Goal: Task Accomplishment & Management: Use online tool/utility

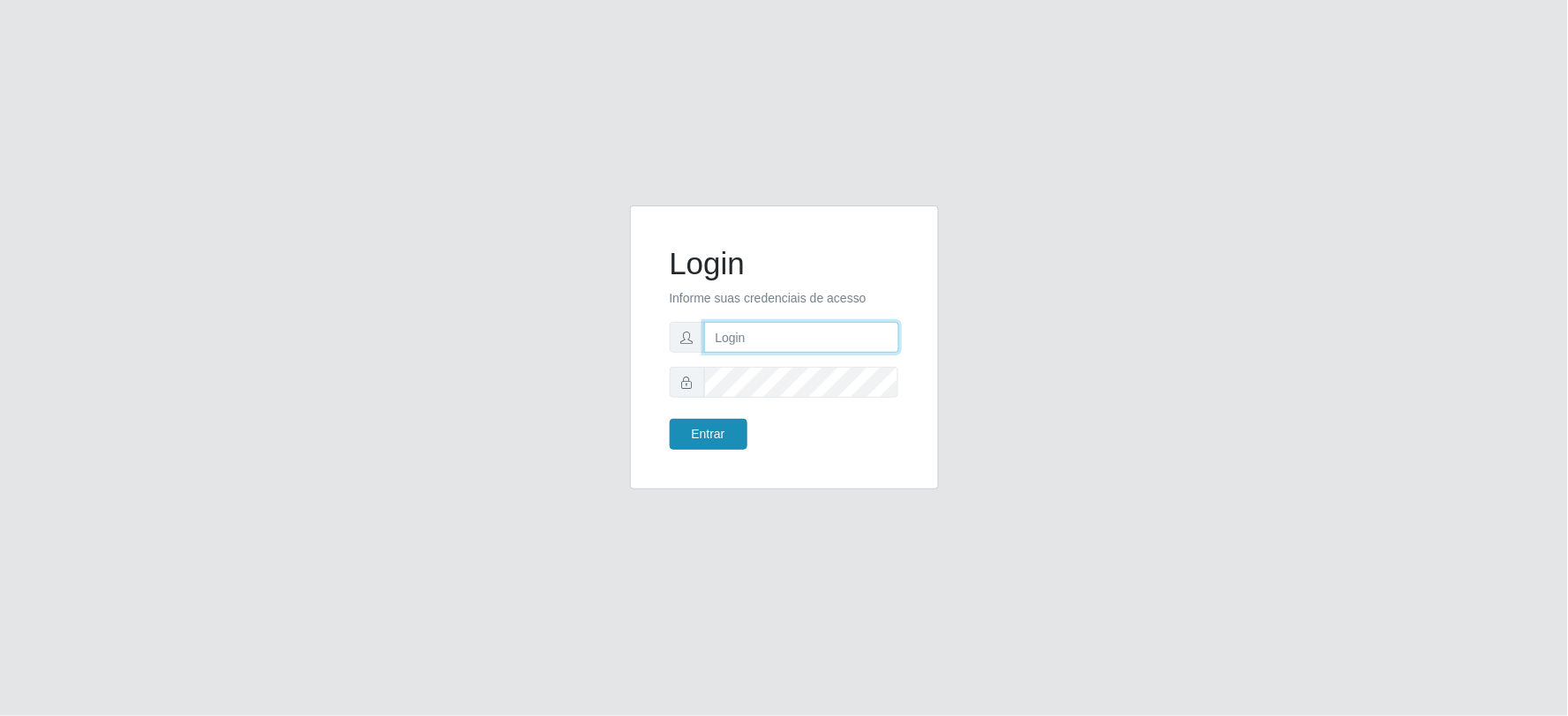
type input "[EMAIL_ADDRESS][DOMAIN_NAME]"
click at [709, 445] on button "Entrar" at bounding box center [708, 434] width 78 height 31
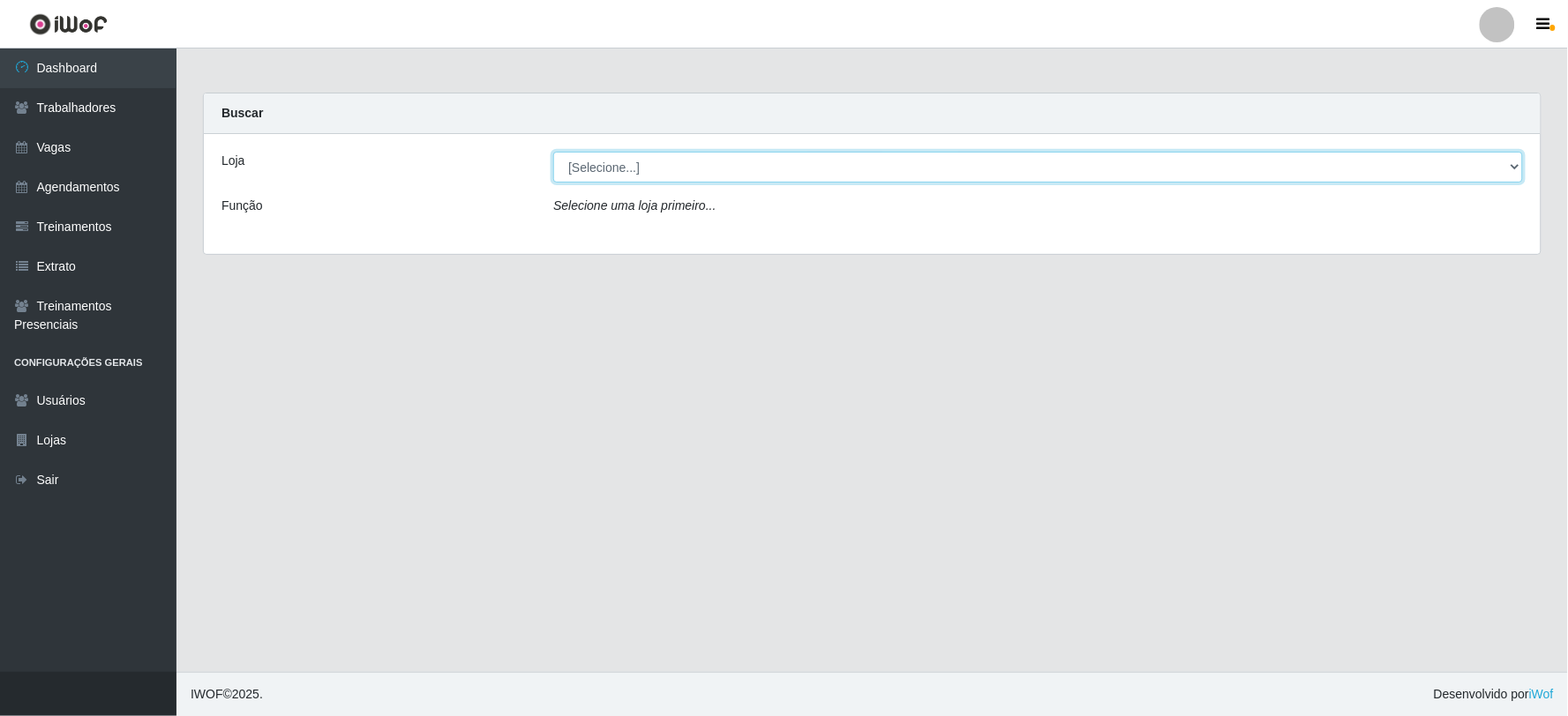
click at [635, 160] on select "[Selecione...] SuperFácil Atacado - Vale do Sol" at bounding box center [1038, 167] width 970 height 31
select select "502"
click at [553, 152] on select "[Selecione...] SuperFácil Atacado - Vale do Sol" at bounding box center [1038, 167] width 970 height 31
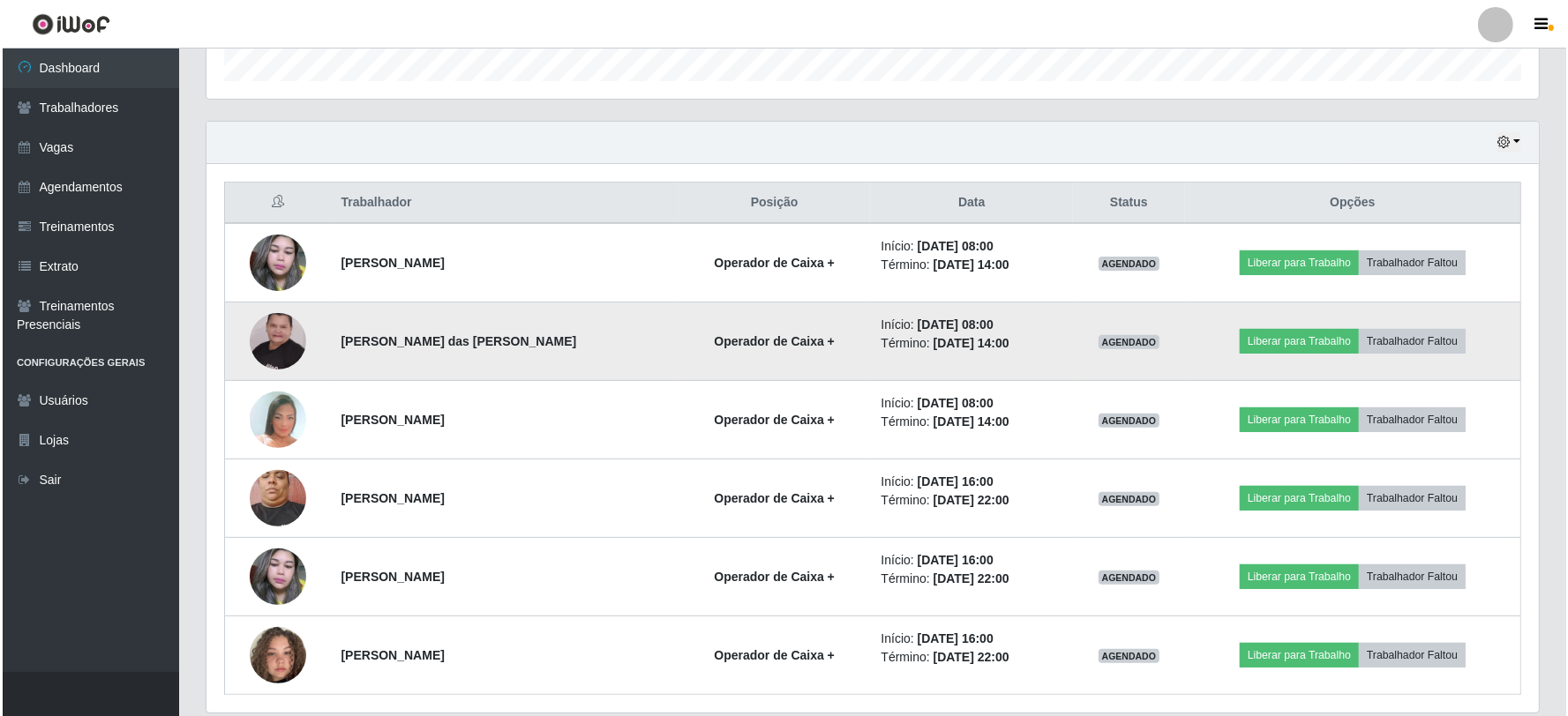
scroll to position [612, 0]
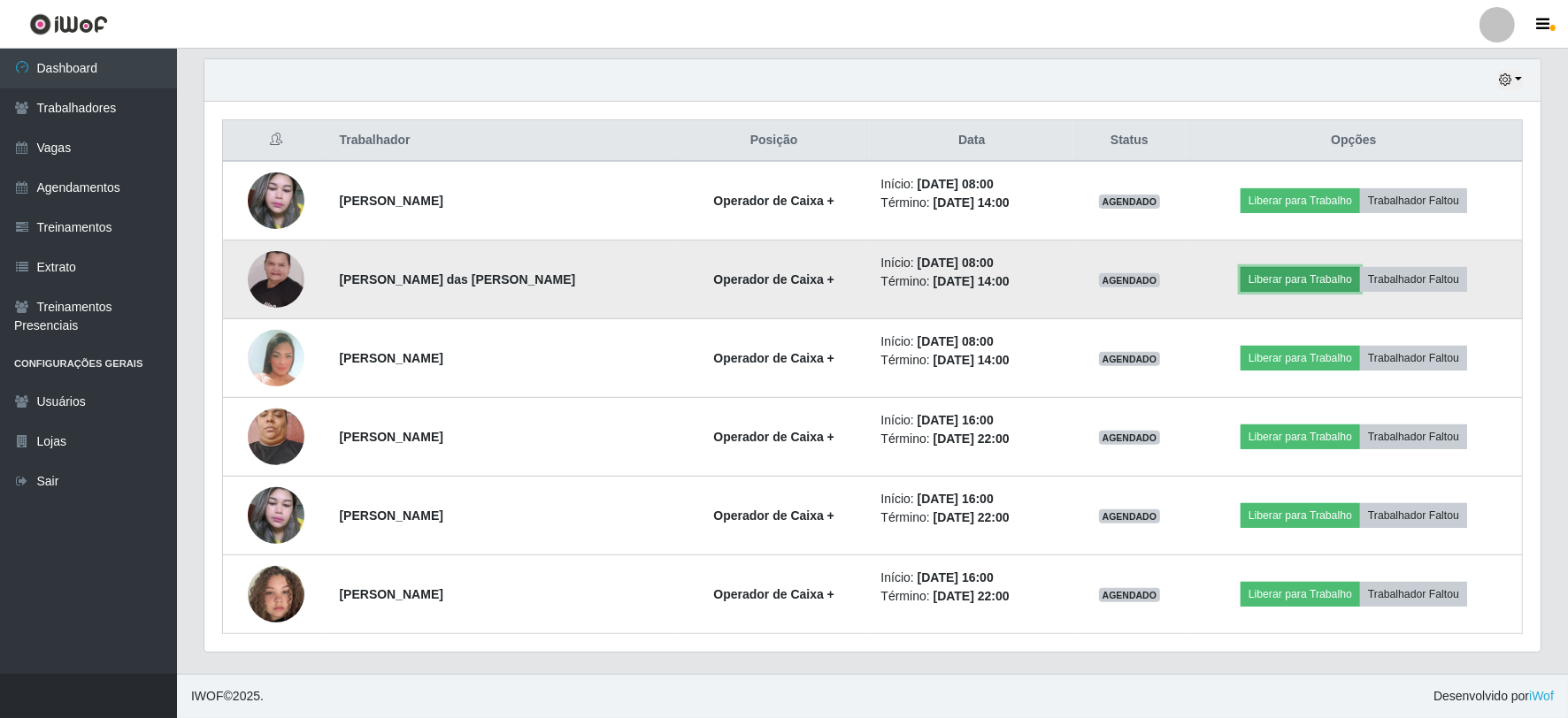
click at [1263, 275] on button "Liberar para Trabalho" at bounding box center [1300, 279] width 120 height 24
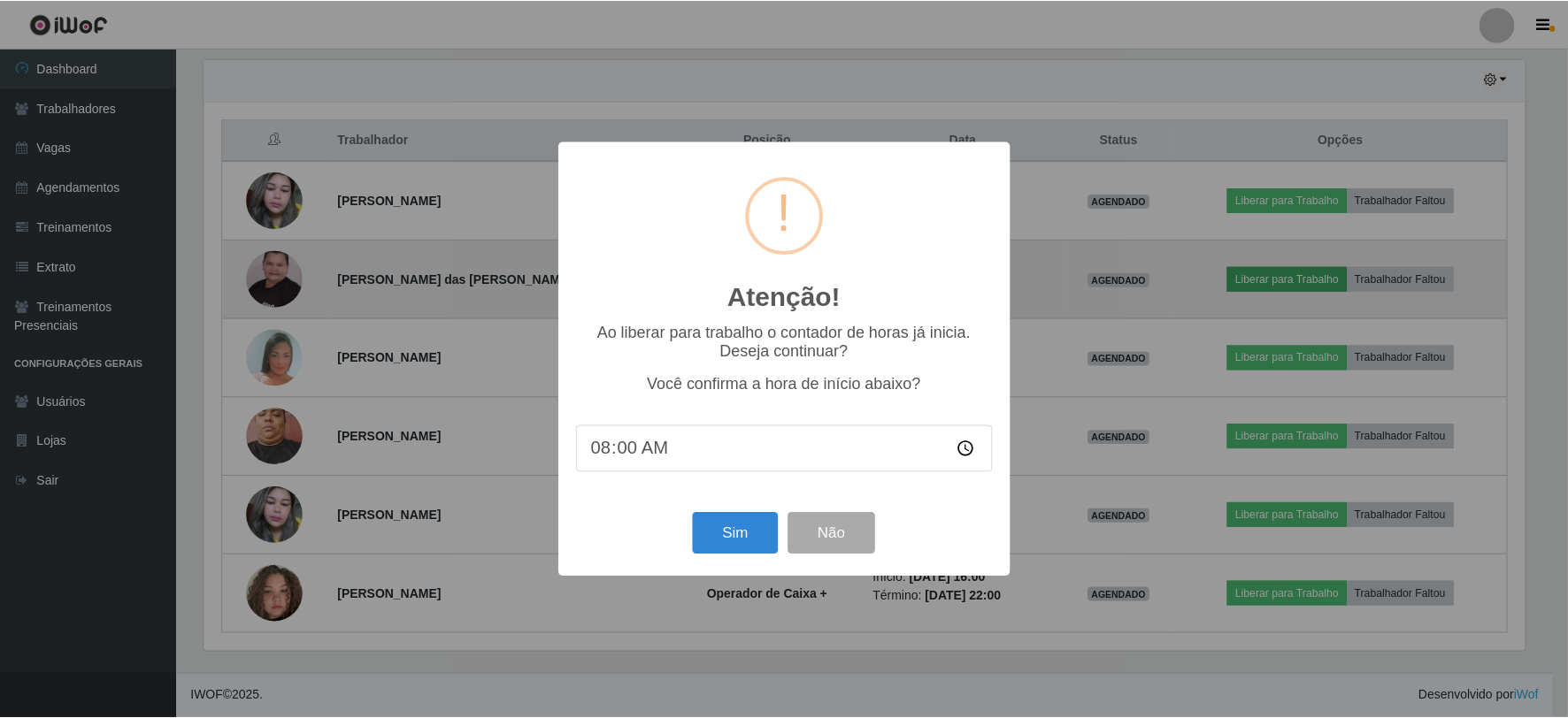
scroll to position [366, 1324]
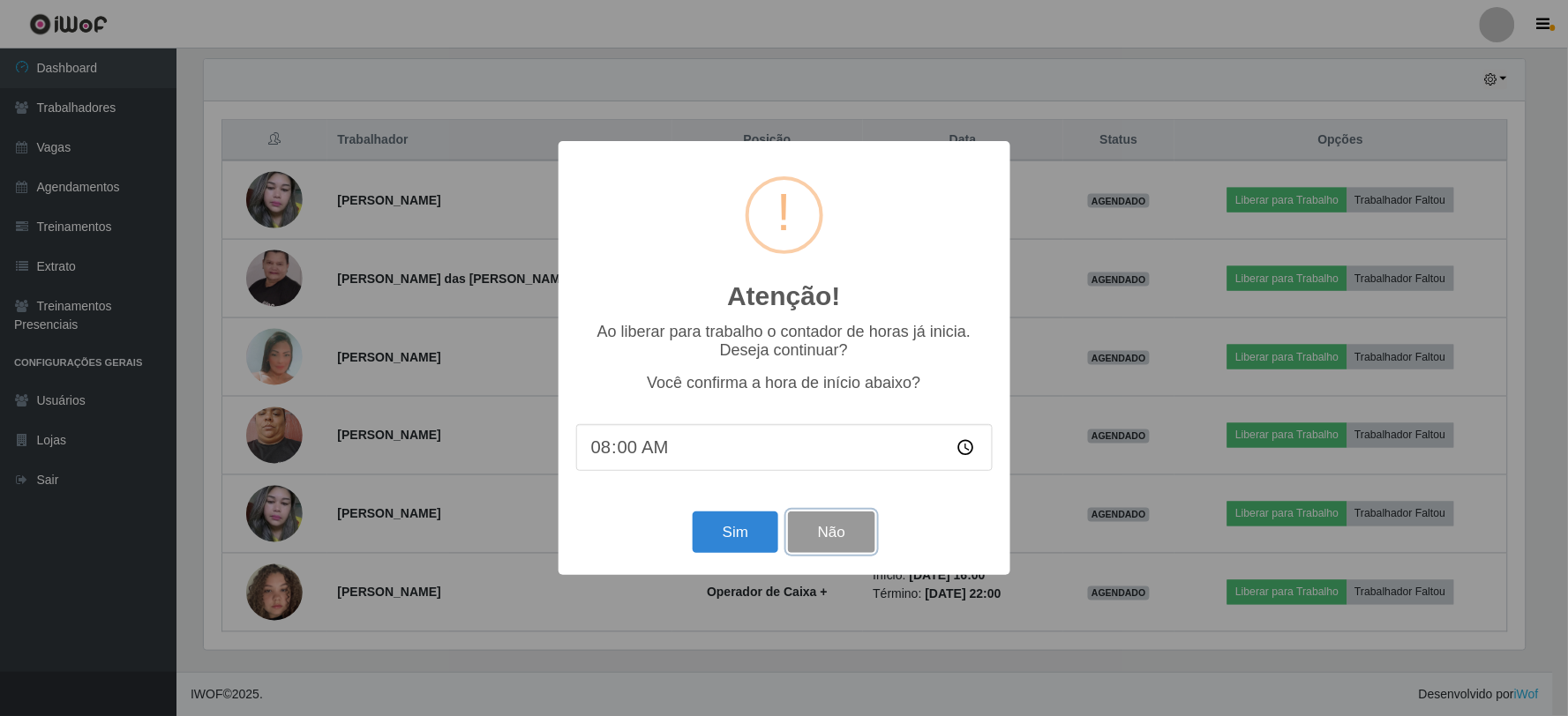
click at [861, 523] on button "Não" at bounding box center [832, 532] width 87 height 42
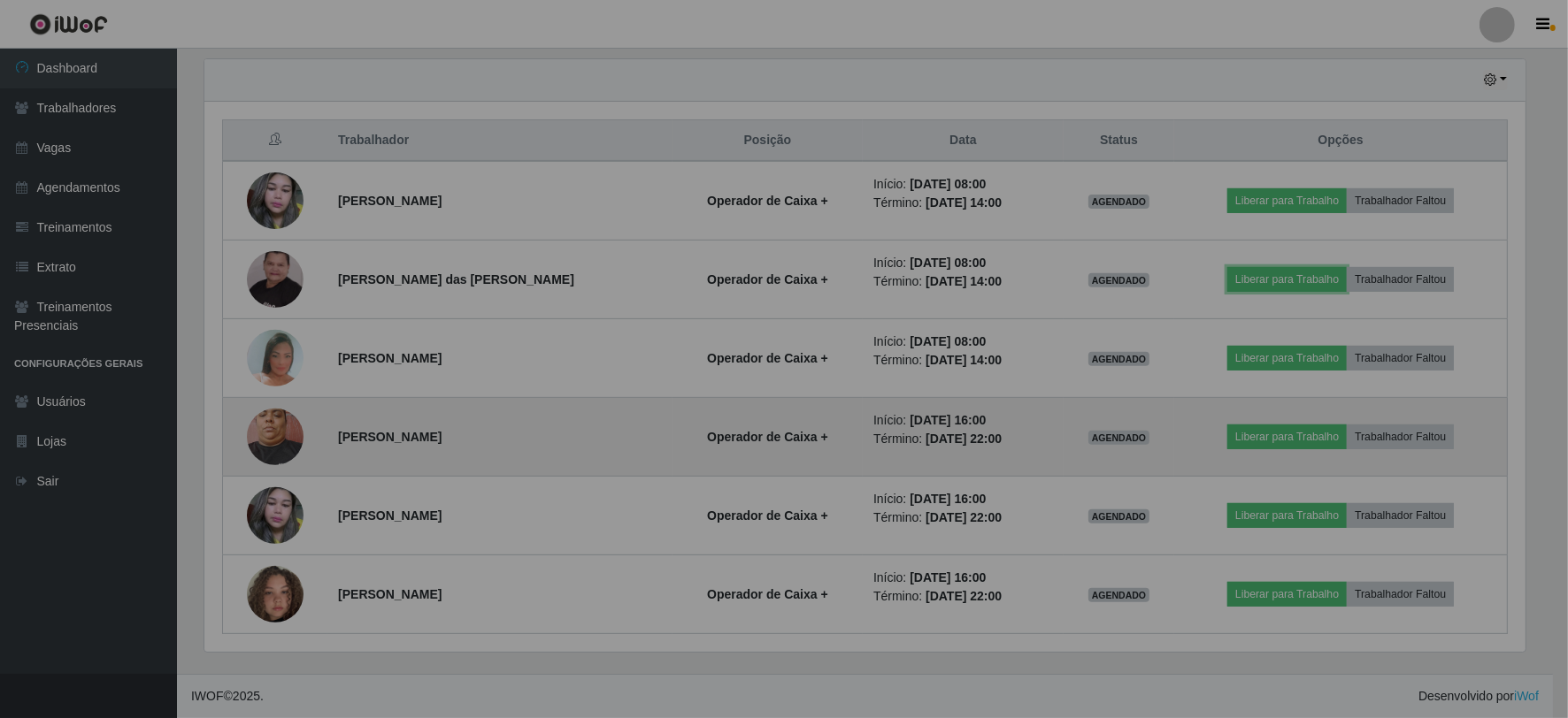
scroll to position [366, 1336]
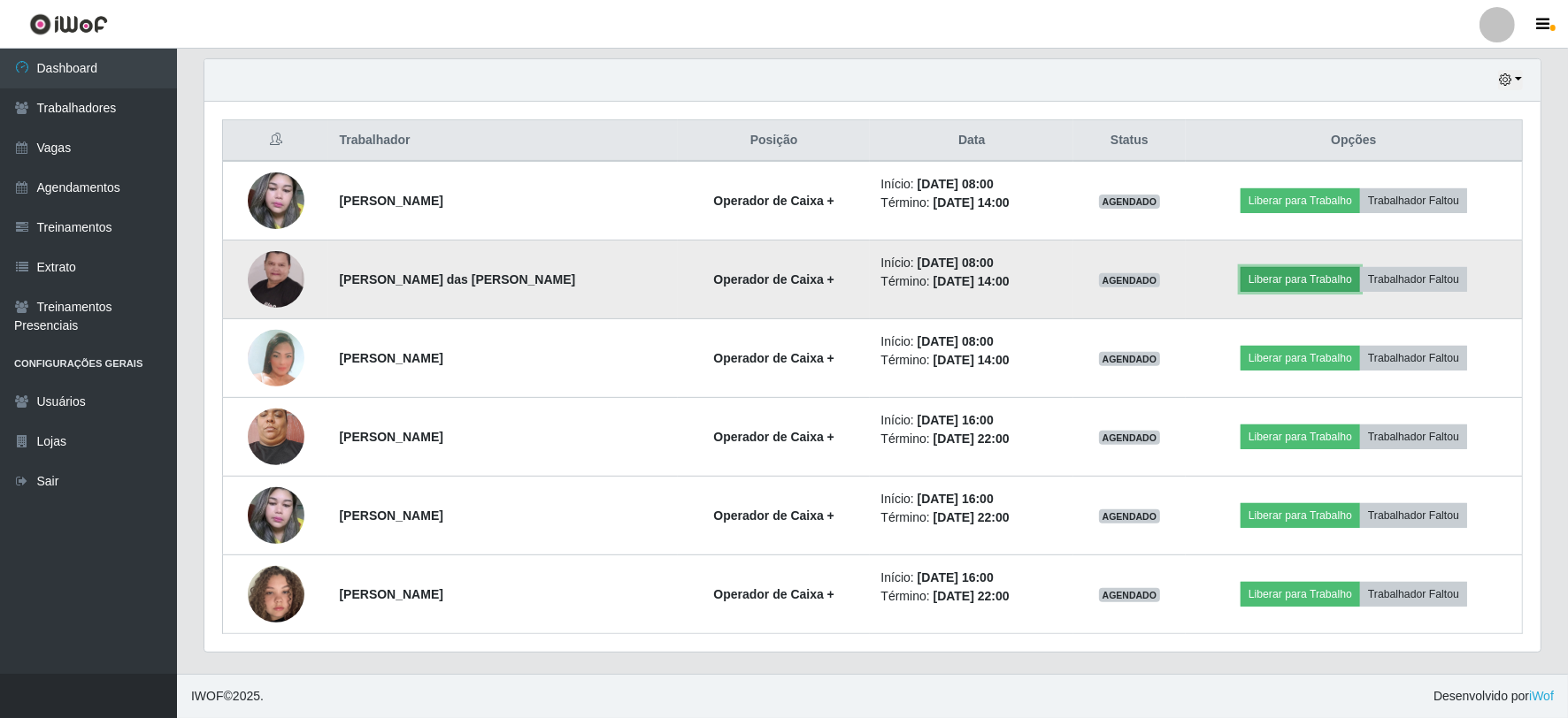
click at [1267, 282] on button "Liberar para Trabalho" at bounding box center [1300, 279] width 120 height 24
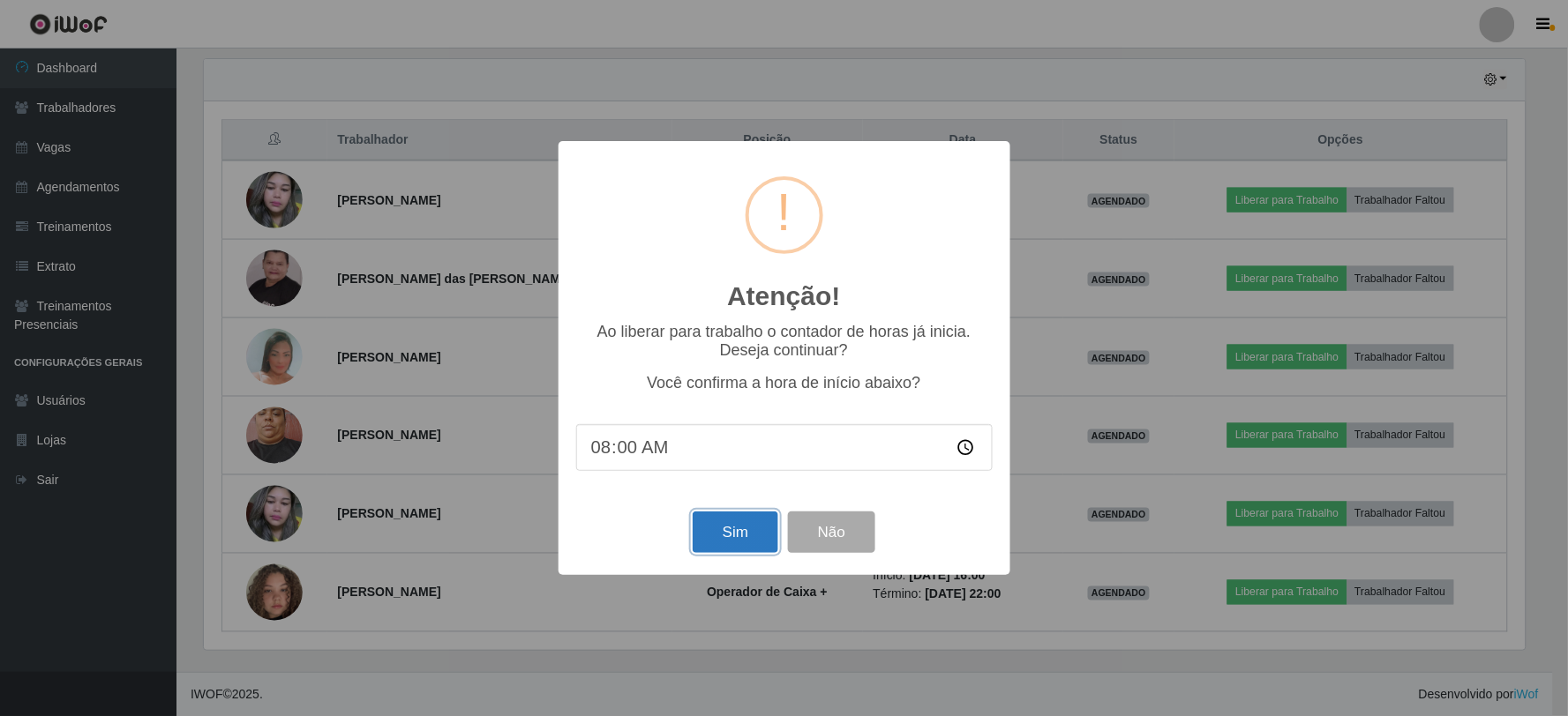
click at [744, 542] on button "Sim" at bounding box center [735, 532] width 85 height 42
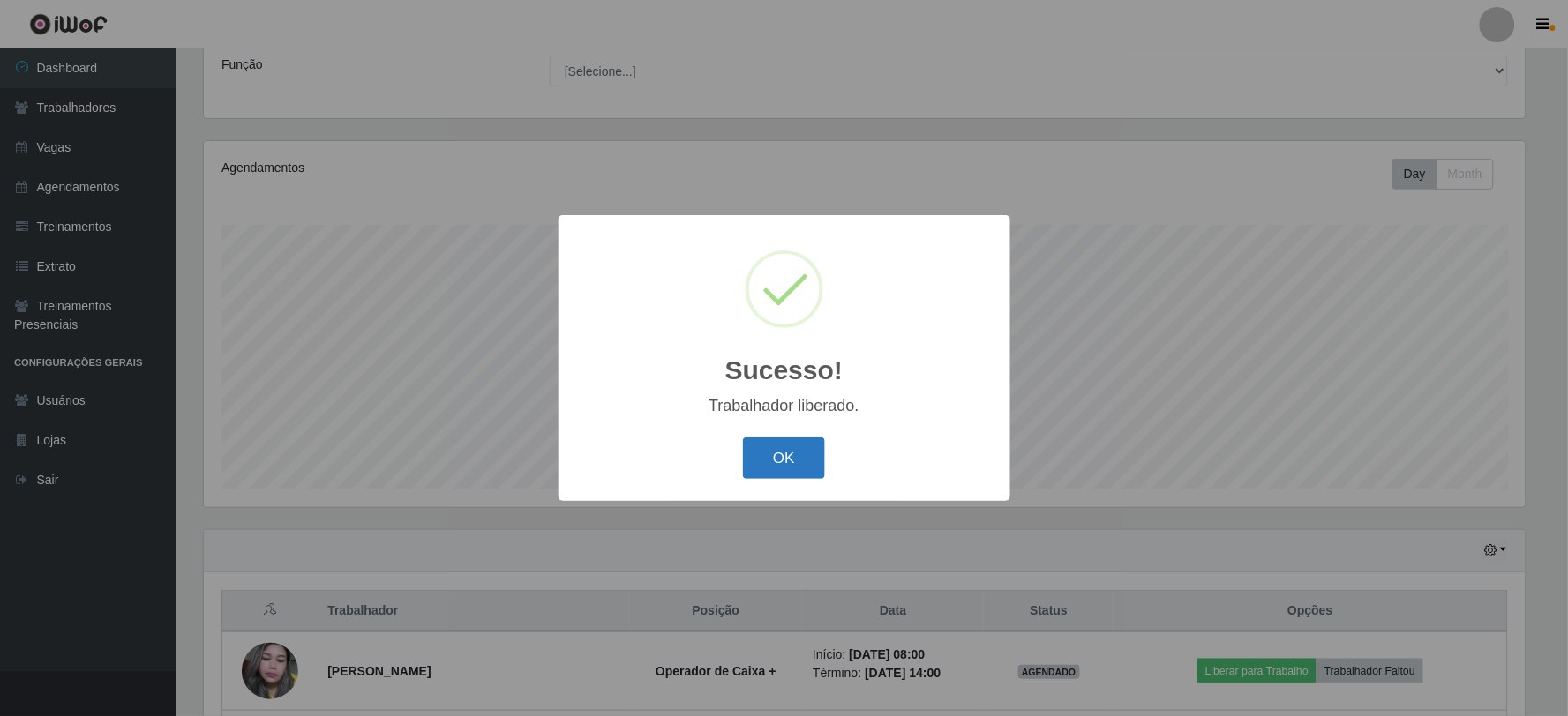
click at [797, 461] on button "OK" at bounding box center [784, 458] width 82 height 42
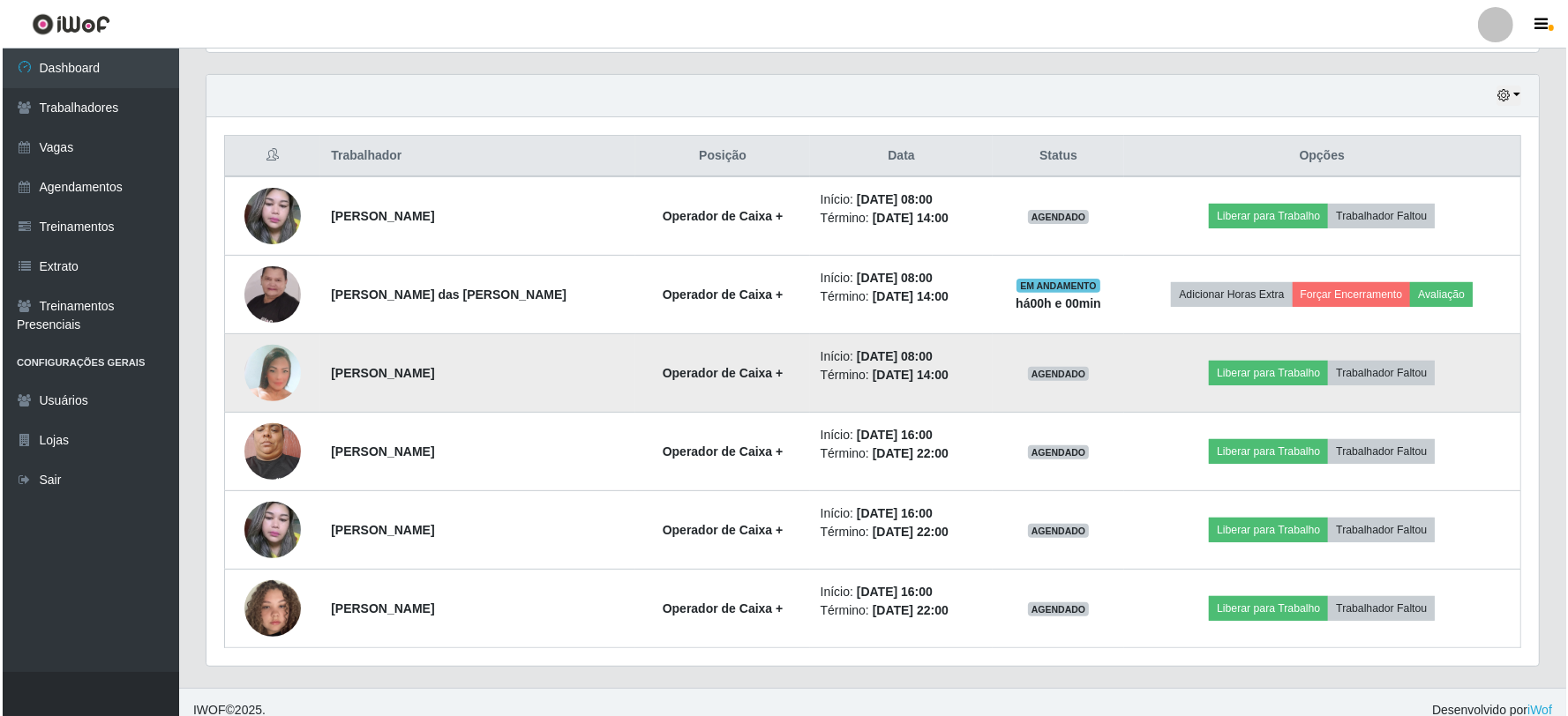
scroll to position [612, 0]
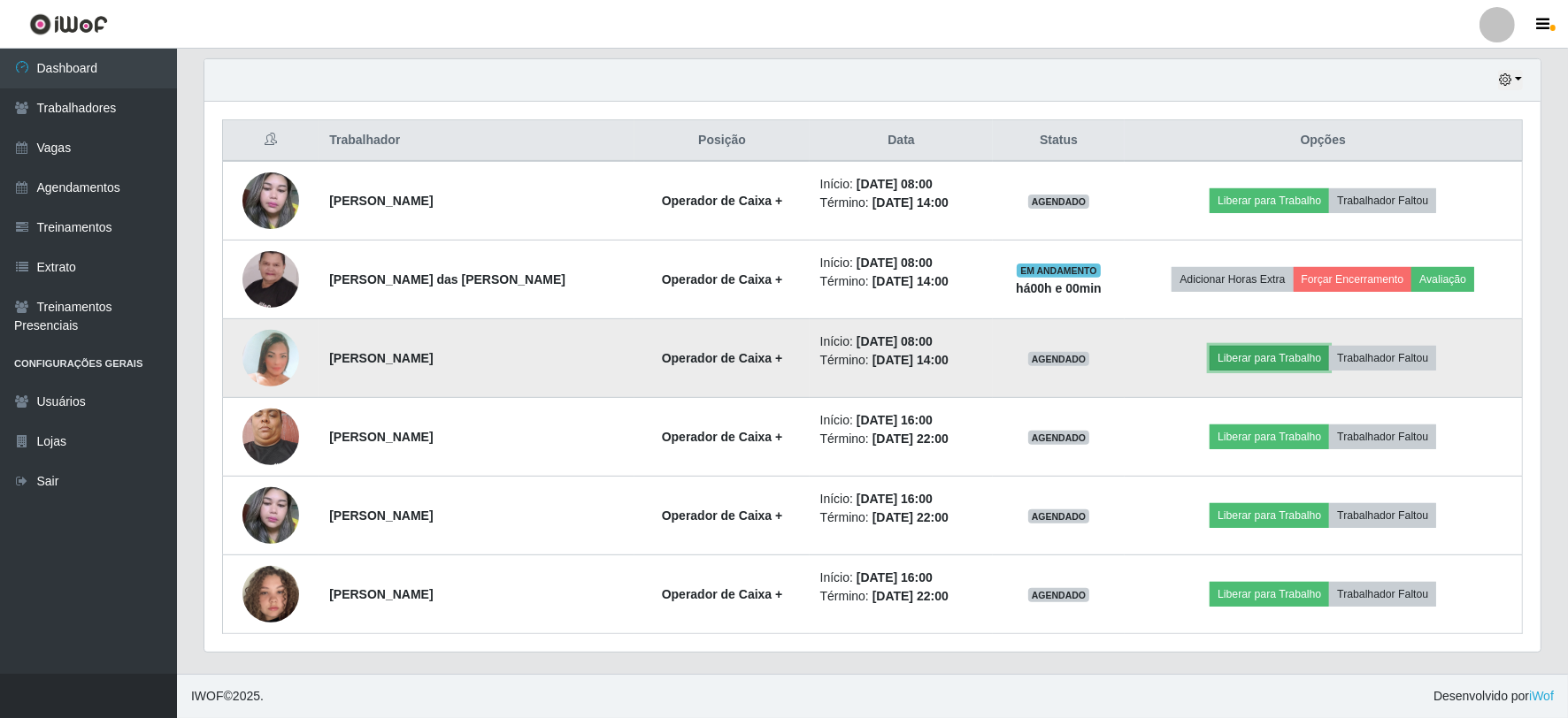
click at [1231, 358] on button "Liberar para Trabalho" at bounding box center [1269, 358] width 120 height 24
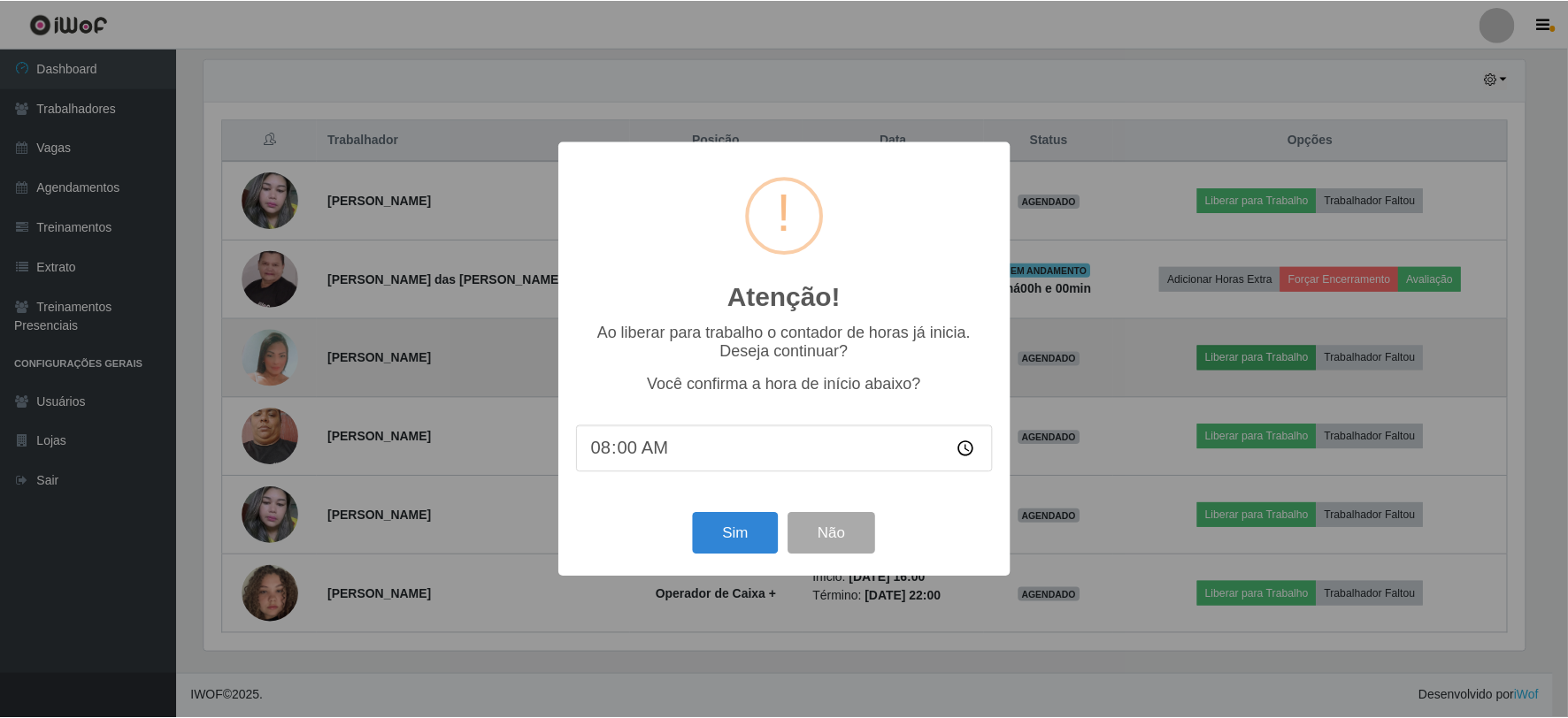
scroll to position [366, 1324]
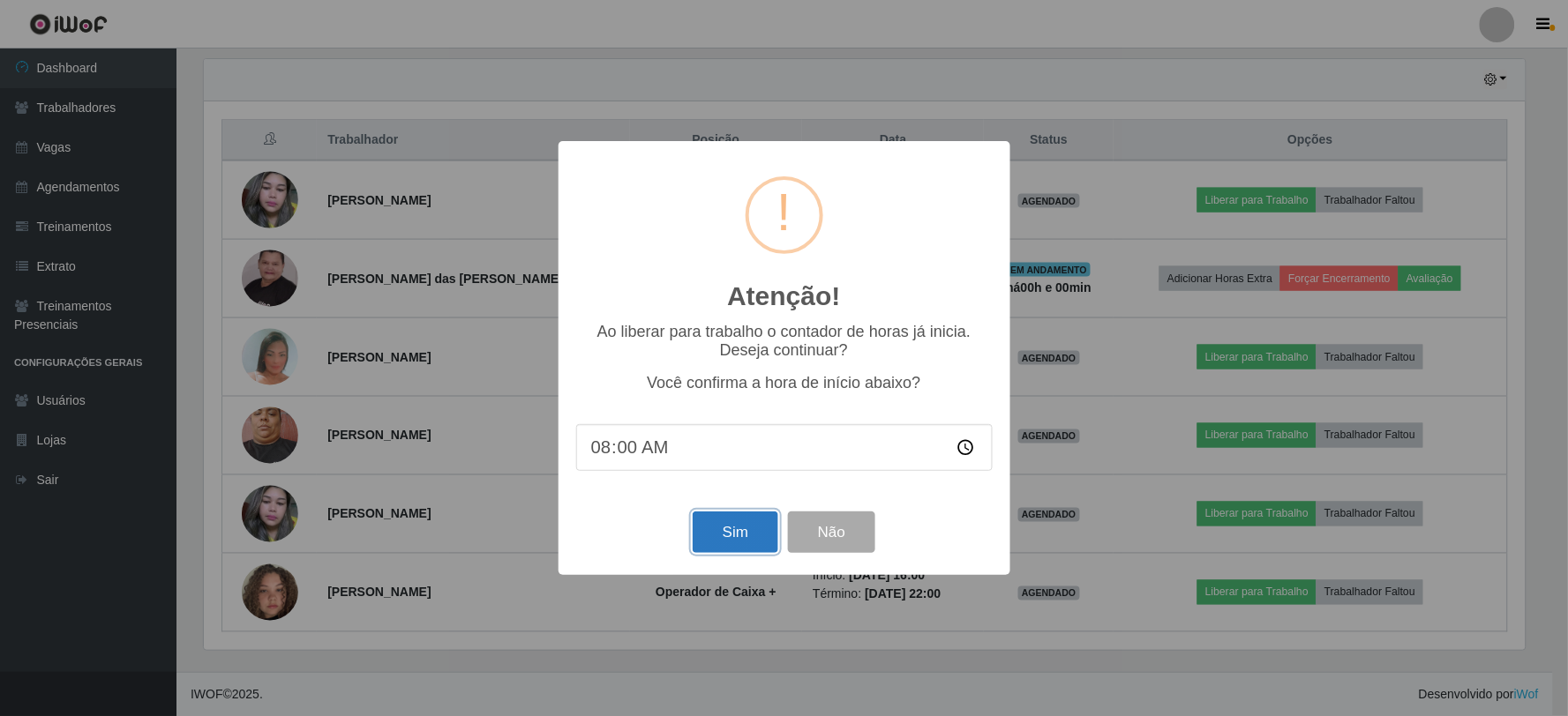
click at [743, 528] on button "Sim" at bounding box center [735, 532] width 85 height 42
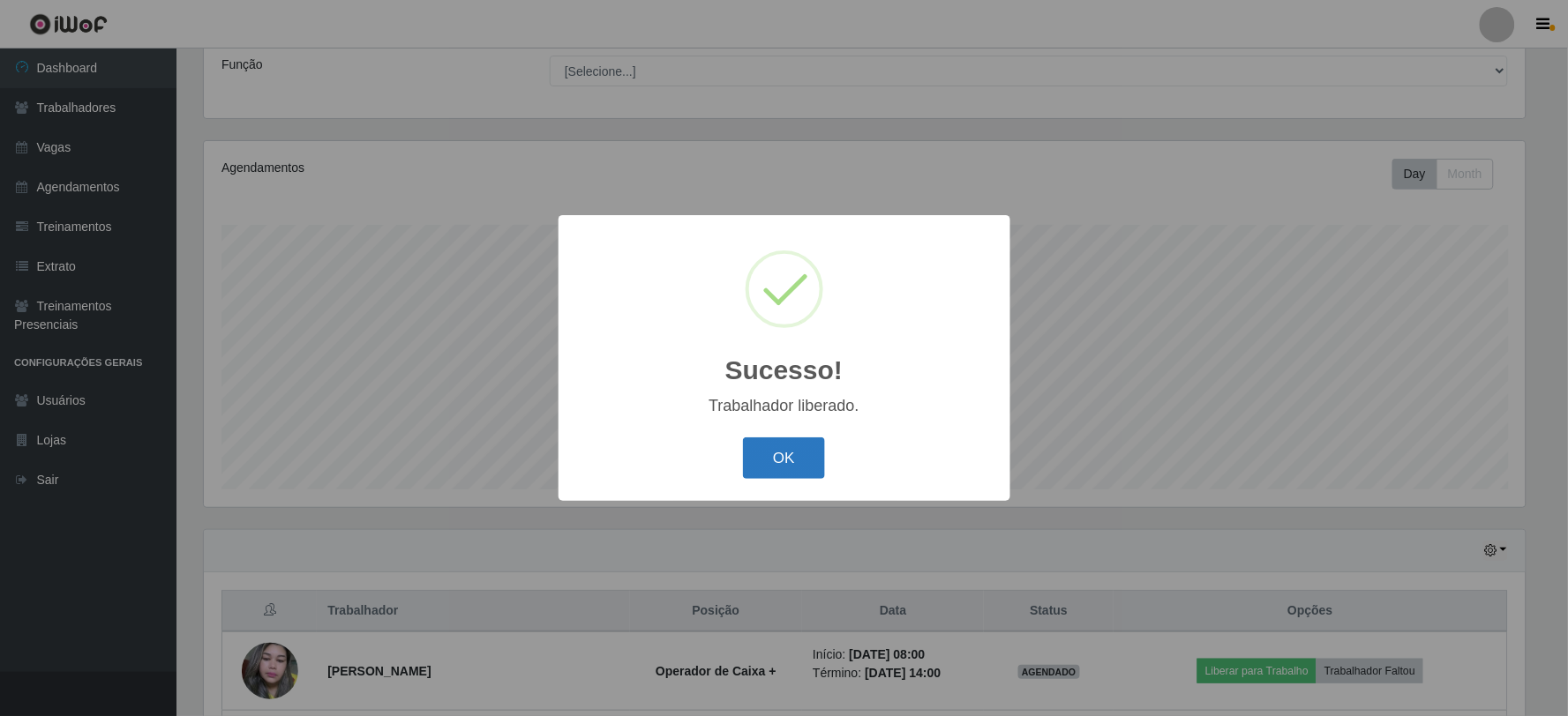
click at [801, 446] on button "OK" at bounding box center [784, 458] width 82 height 42
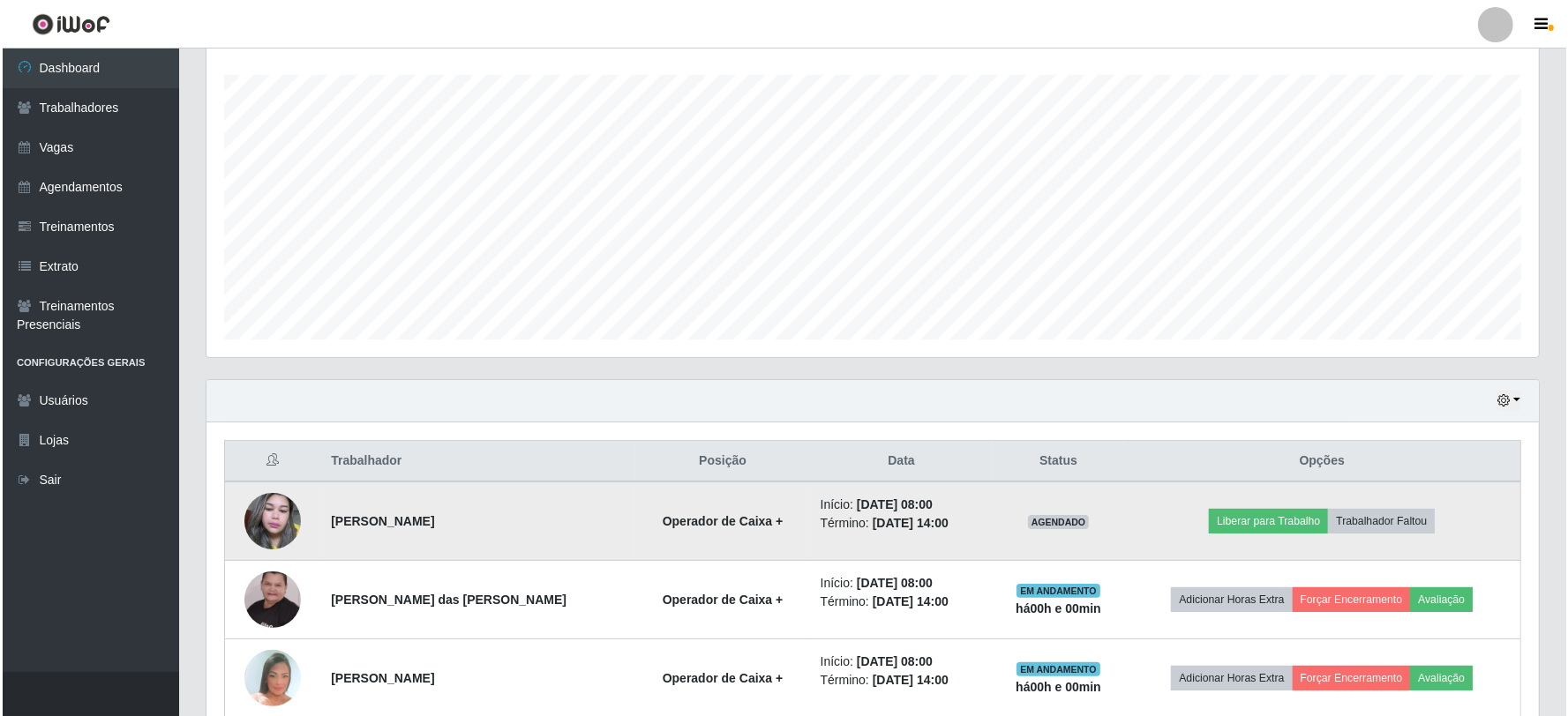
scroll to position [612, 0]
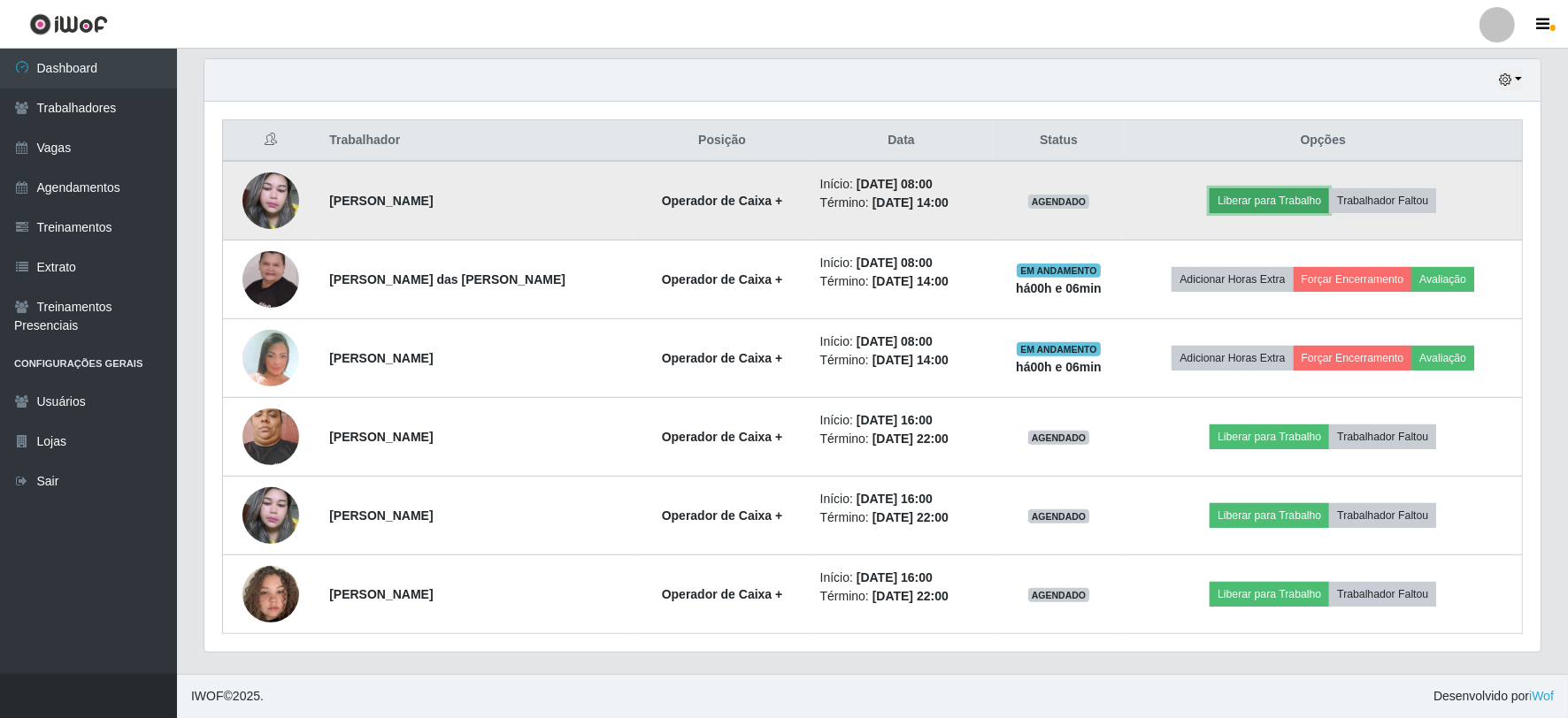
click at [1268, 206] on button "Liberar para Trabalho" at bounding box center [1269, 200] width 120 height 24
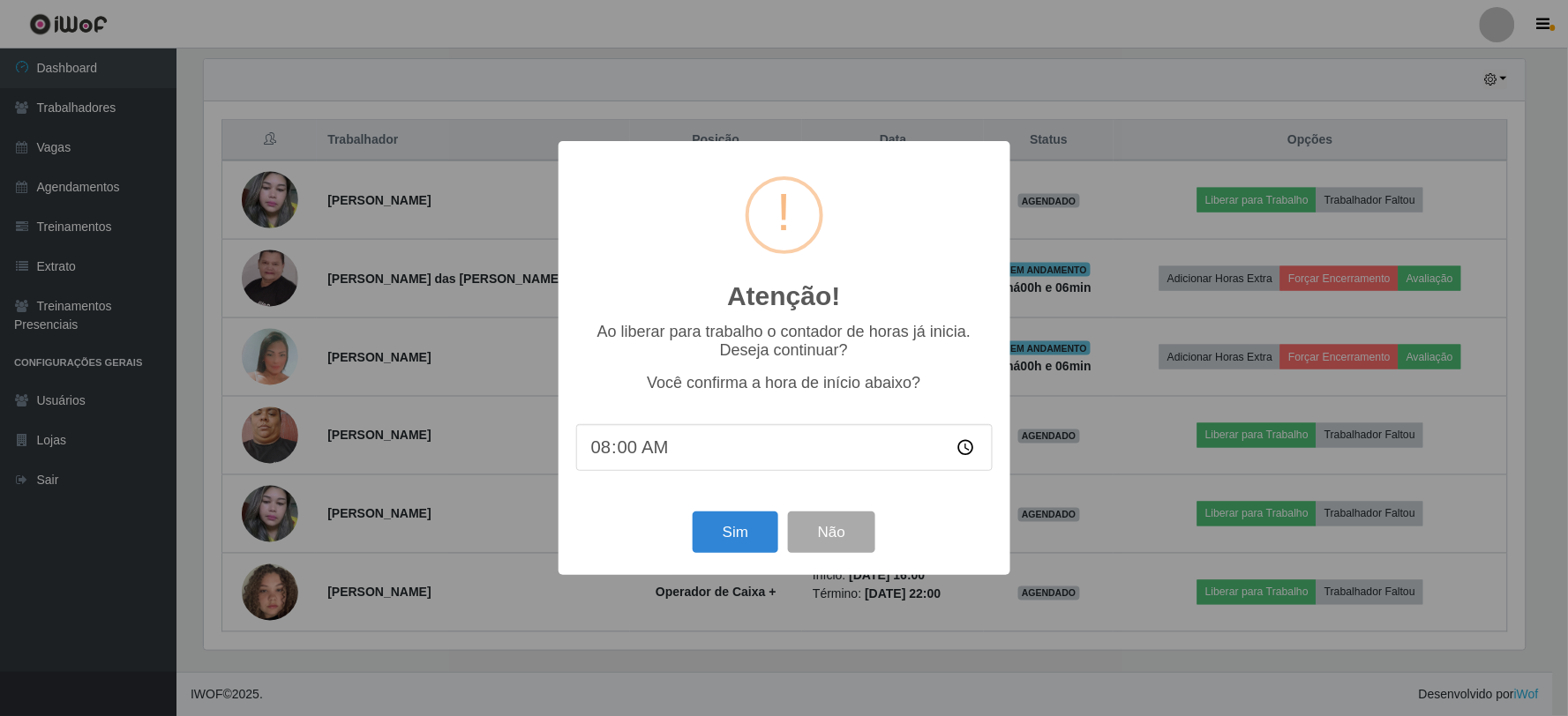
click at [638, 456] on input "08:00" at bounding box center [784, 448] width 417 height 47
click at [633, 447] on input "08:00" at bounding box center [784, 448] width 417 height 47
type input "08:04"
click at [755, 531] on button "Sim" at bounding box center [735, 532] width 85 height 42
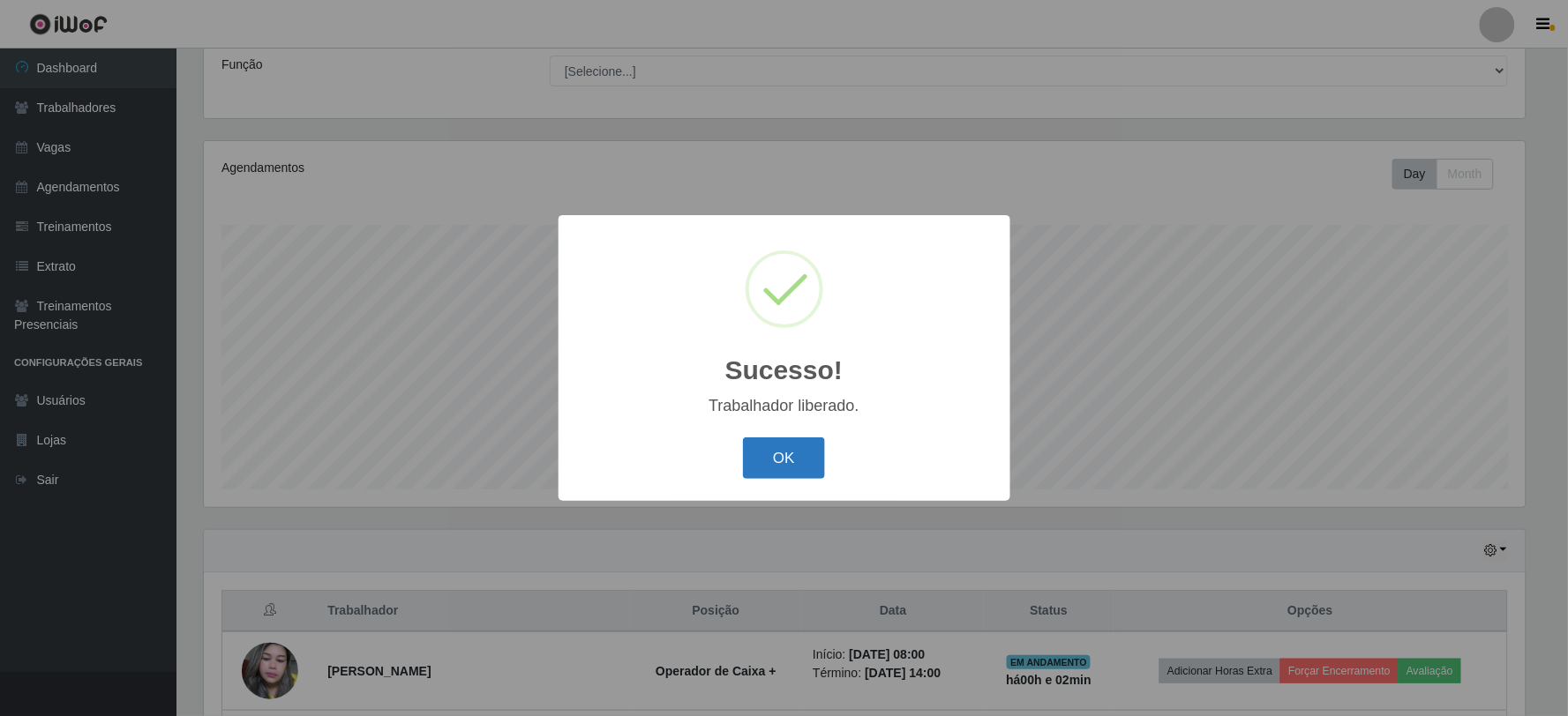
click at [773, 456] on button "OK" at bounding box center [784, 458] width 82 height 42
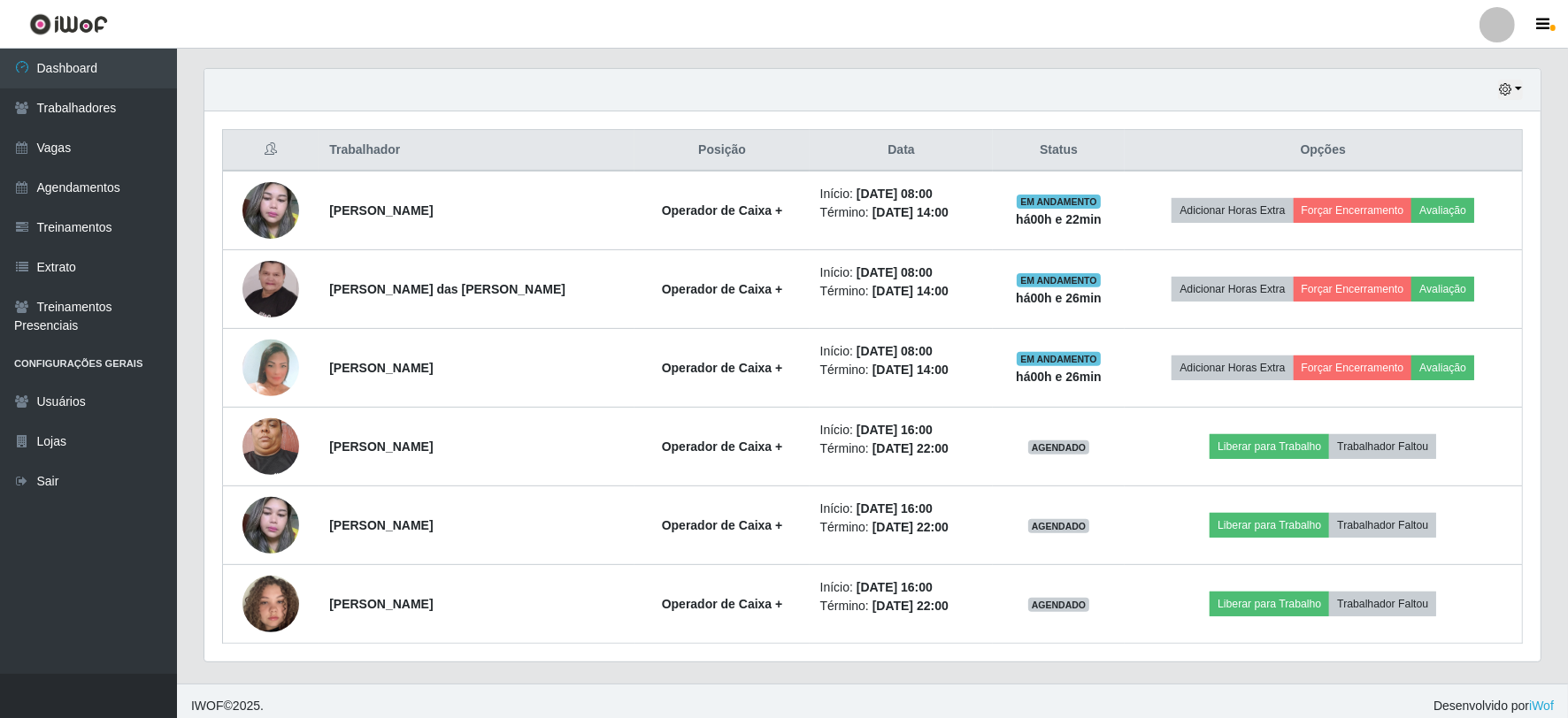
scroll to position [614, 0]
